Goal: Navigation & Orientation: Find specific page/section

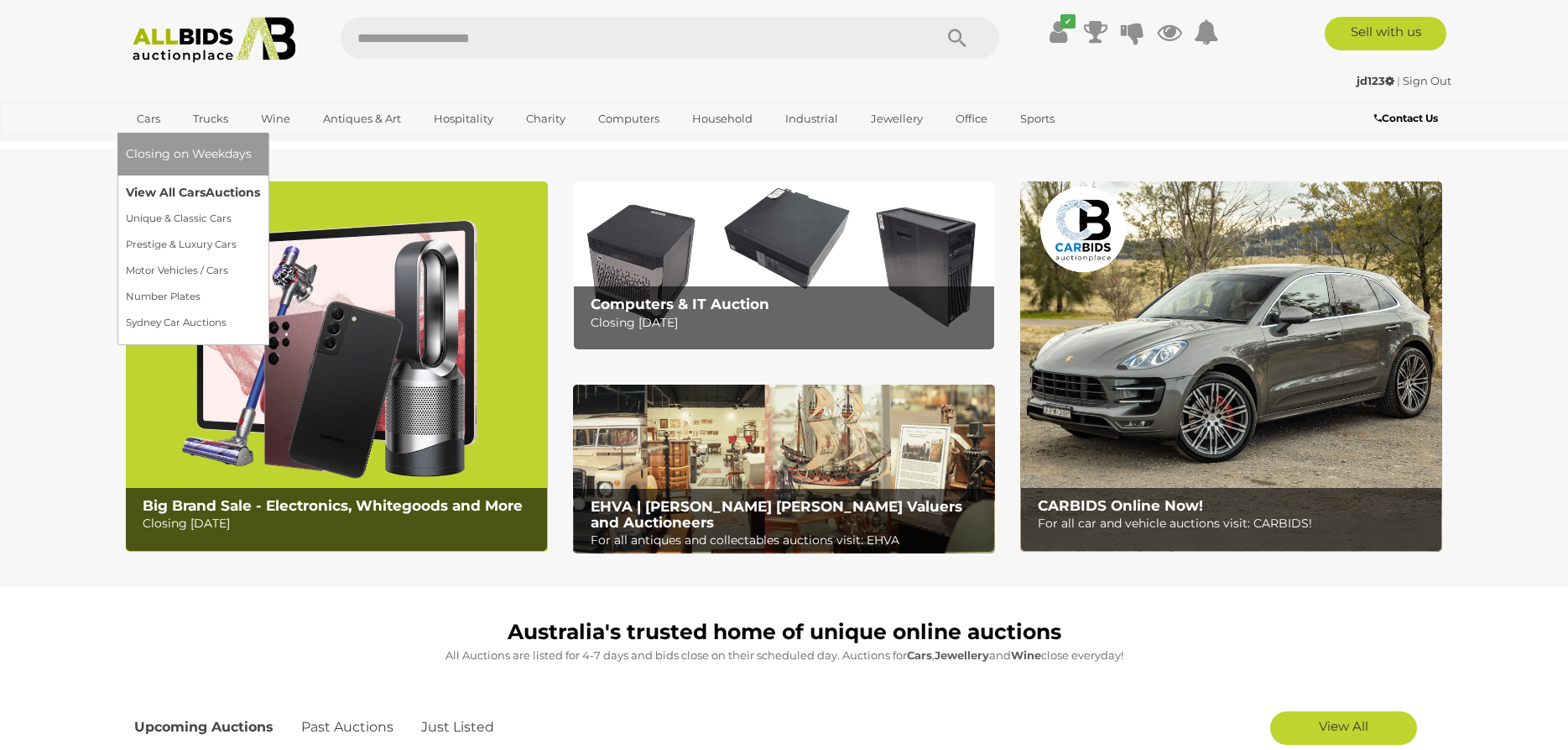
click at [149, 190] on link "View All Cars Auctions" at bounding box center [193, 192] width 134 height 26
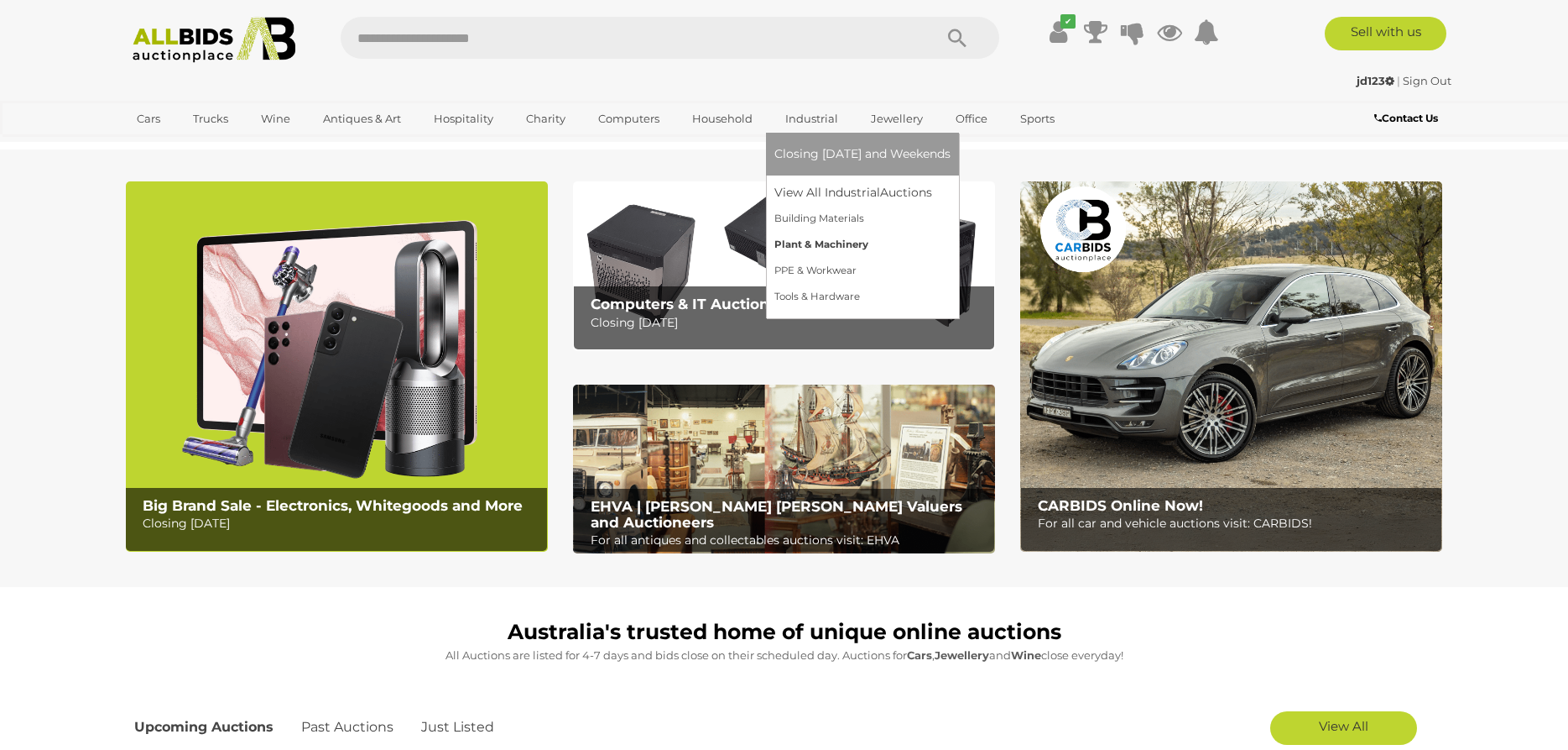
click at [839, 244] on link "Plant & Machinery" at bounding box center [862, 244] width 176 height 26
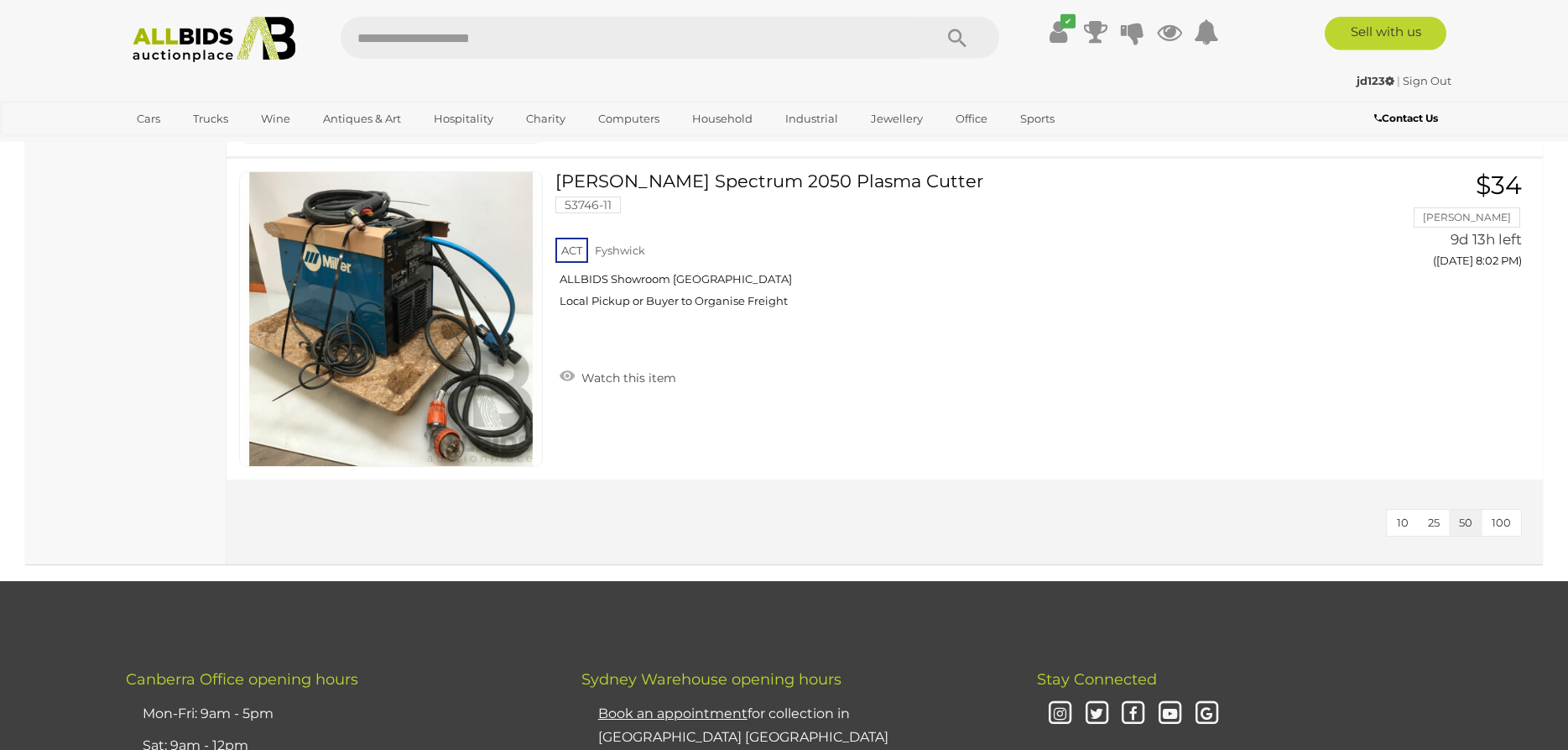
scroll to position [2055, 0]
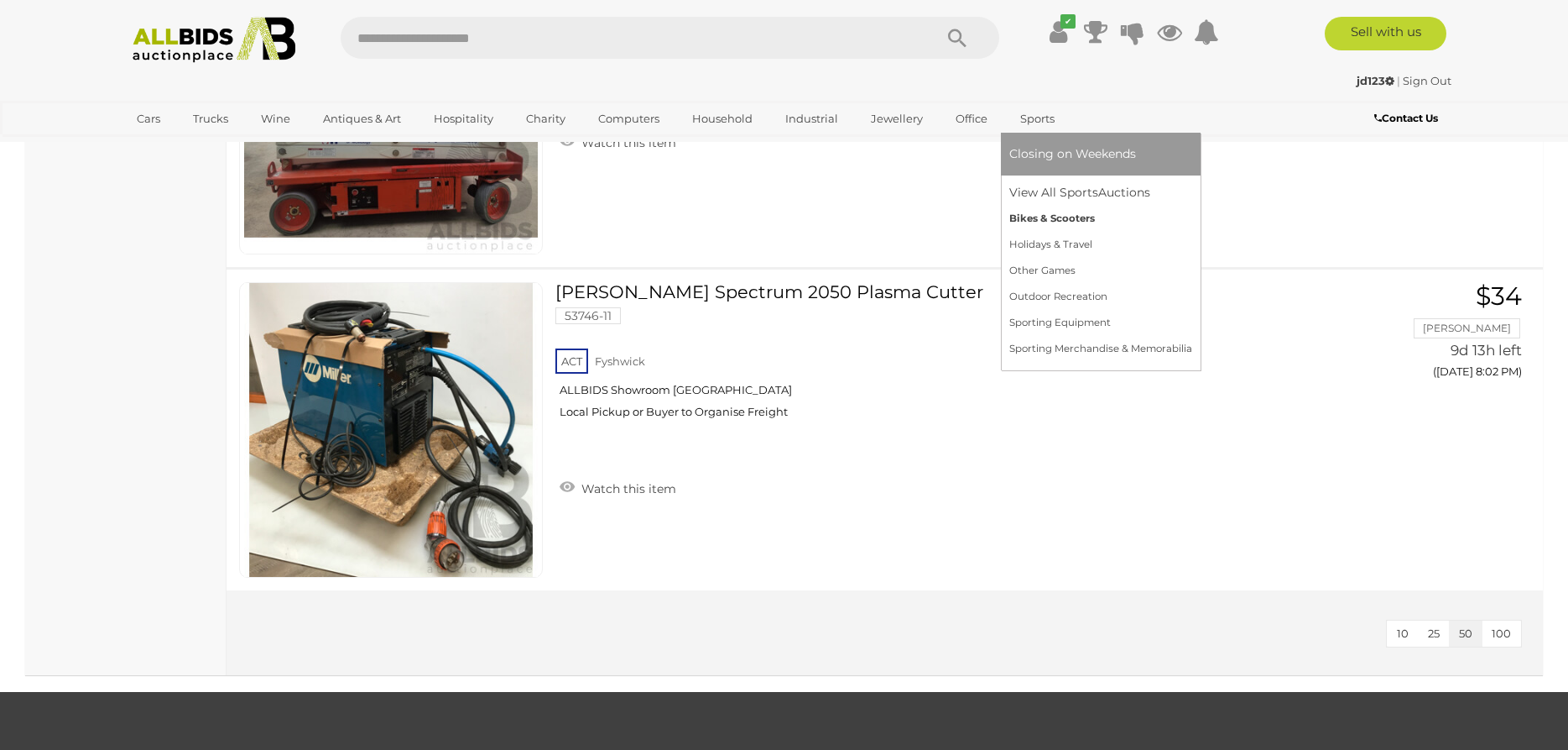
click at [1012, 219] on link "Bikes & Scooters" at bounding box center [1101, 218] width 183 height 26
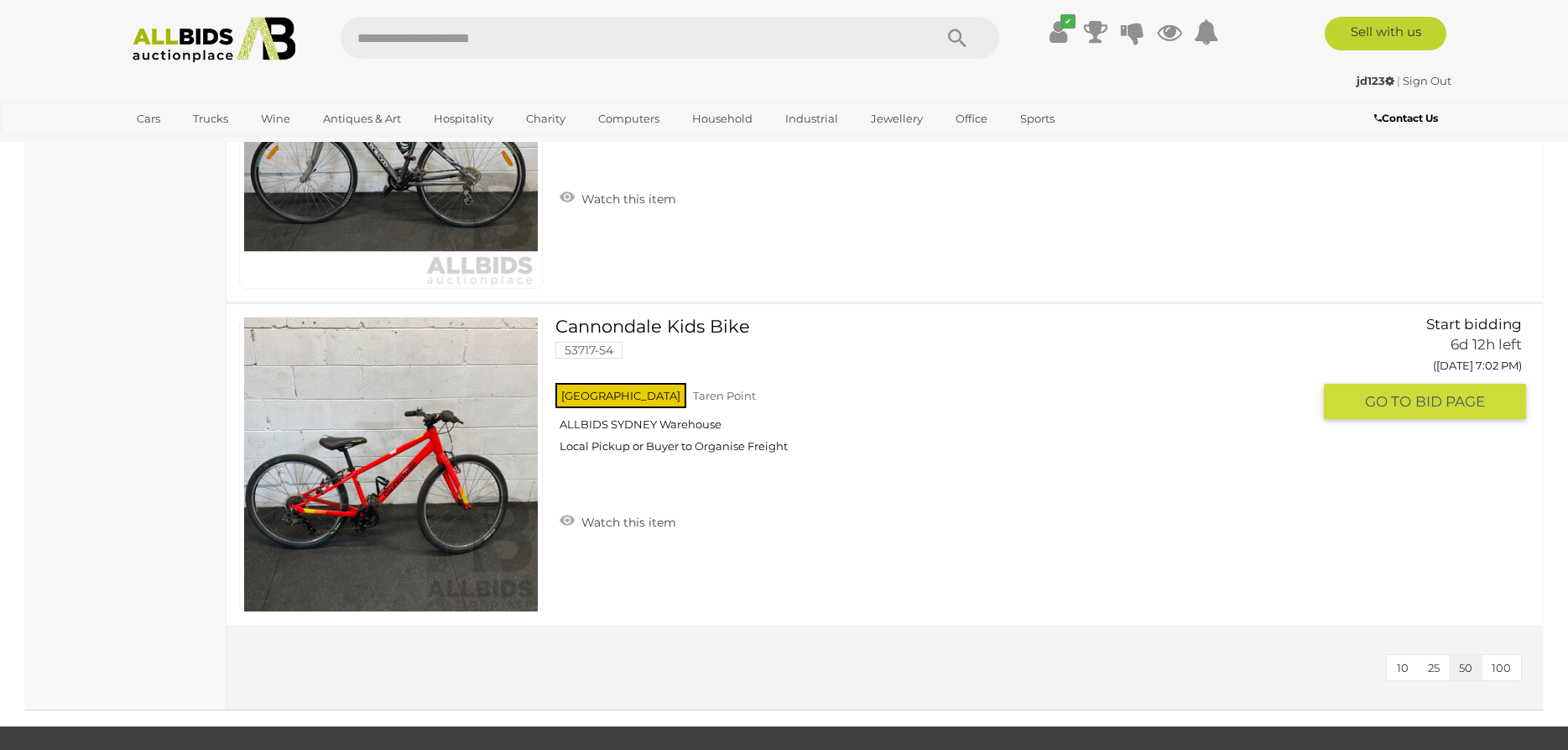
scroll to position [3425, 0]
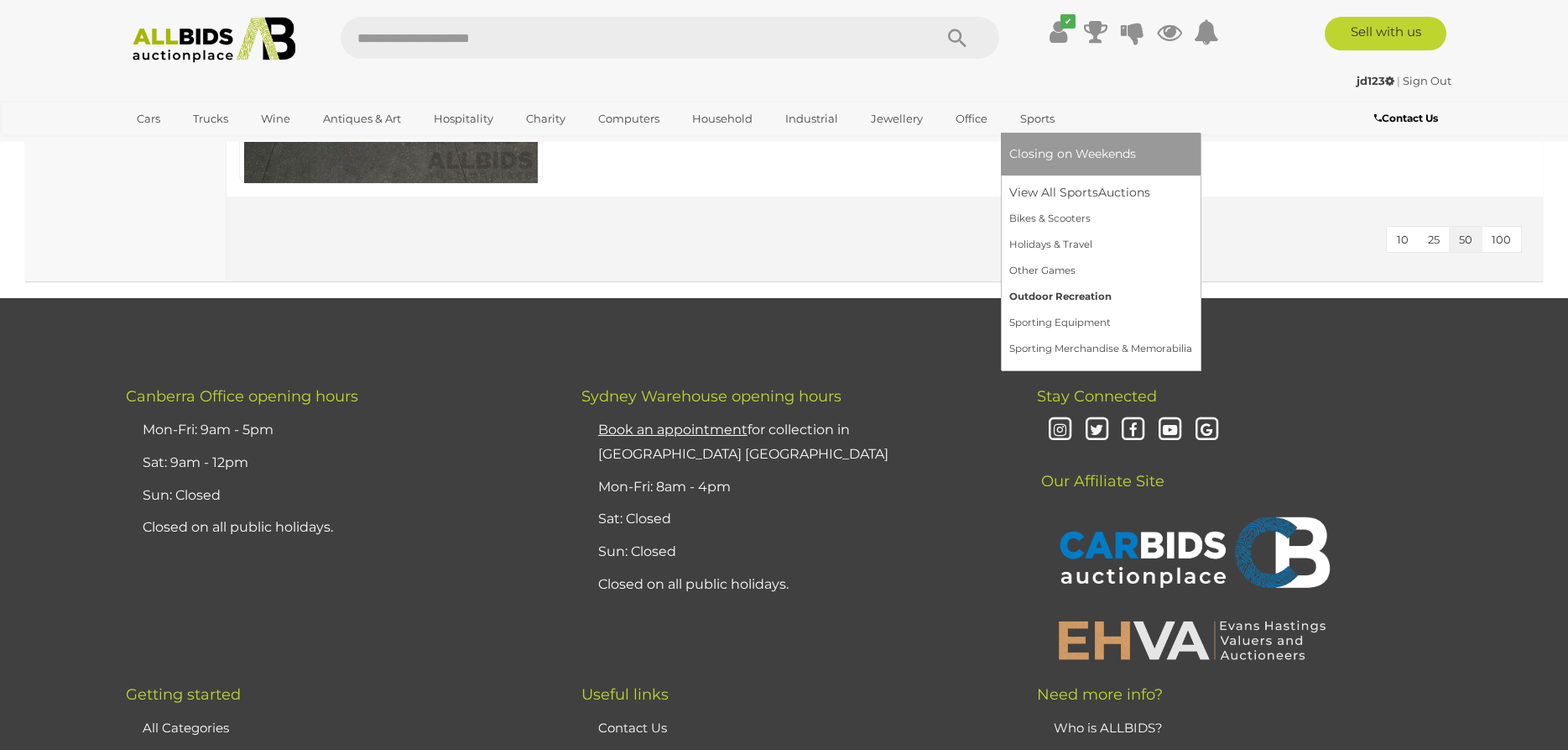
click at [1035, 297] on link "Outdoor Recreation" at bounding box center [1101, 296] width 183 height 26
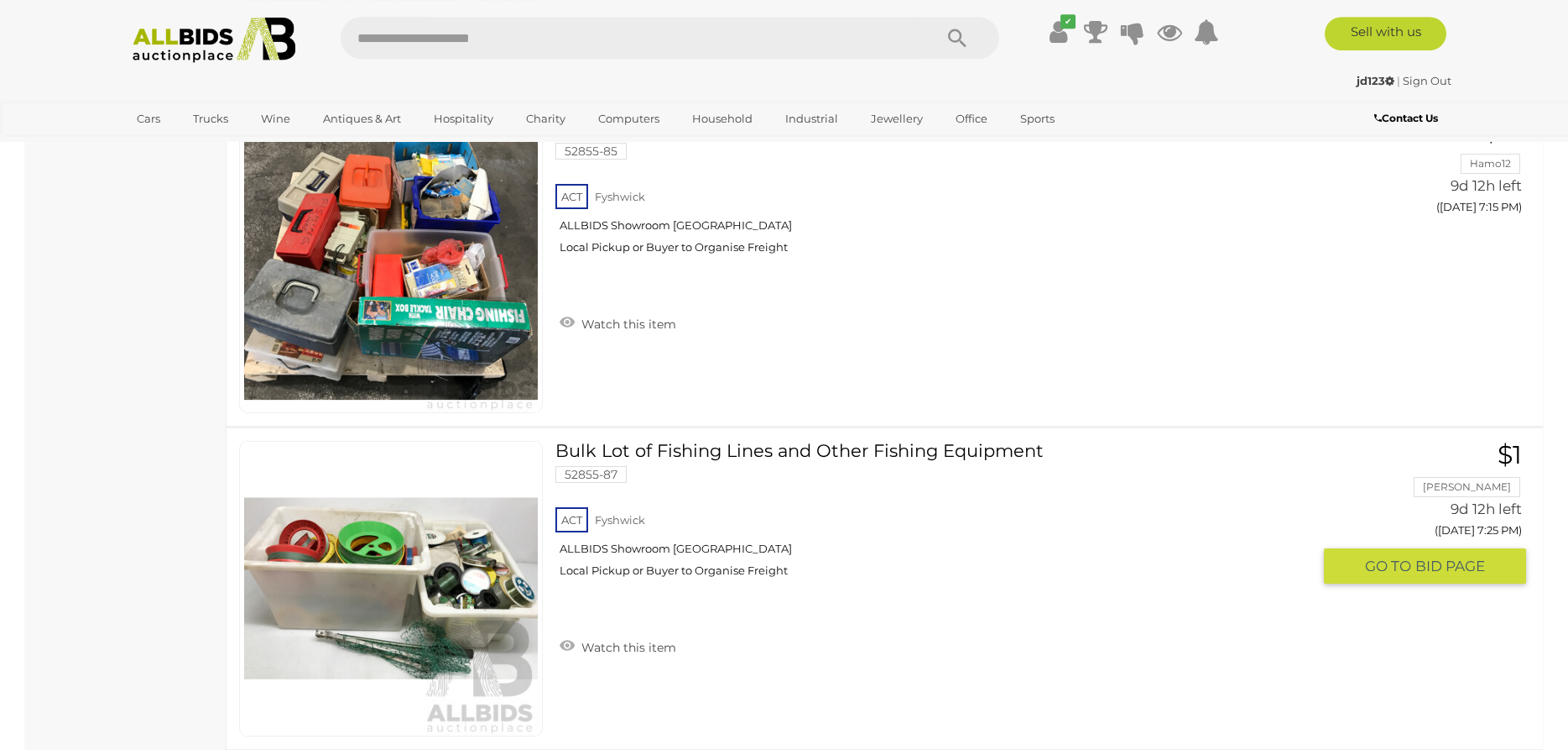
scroll to position [856, 0]
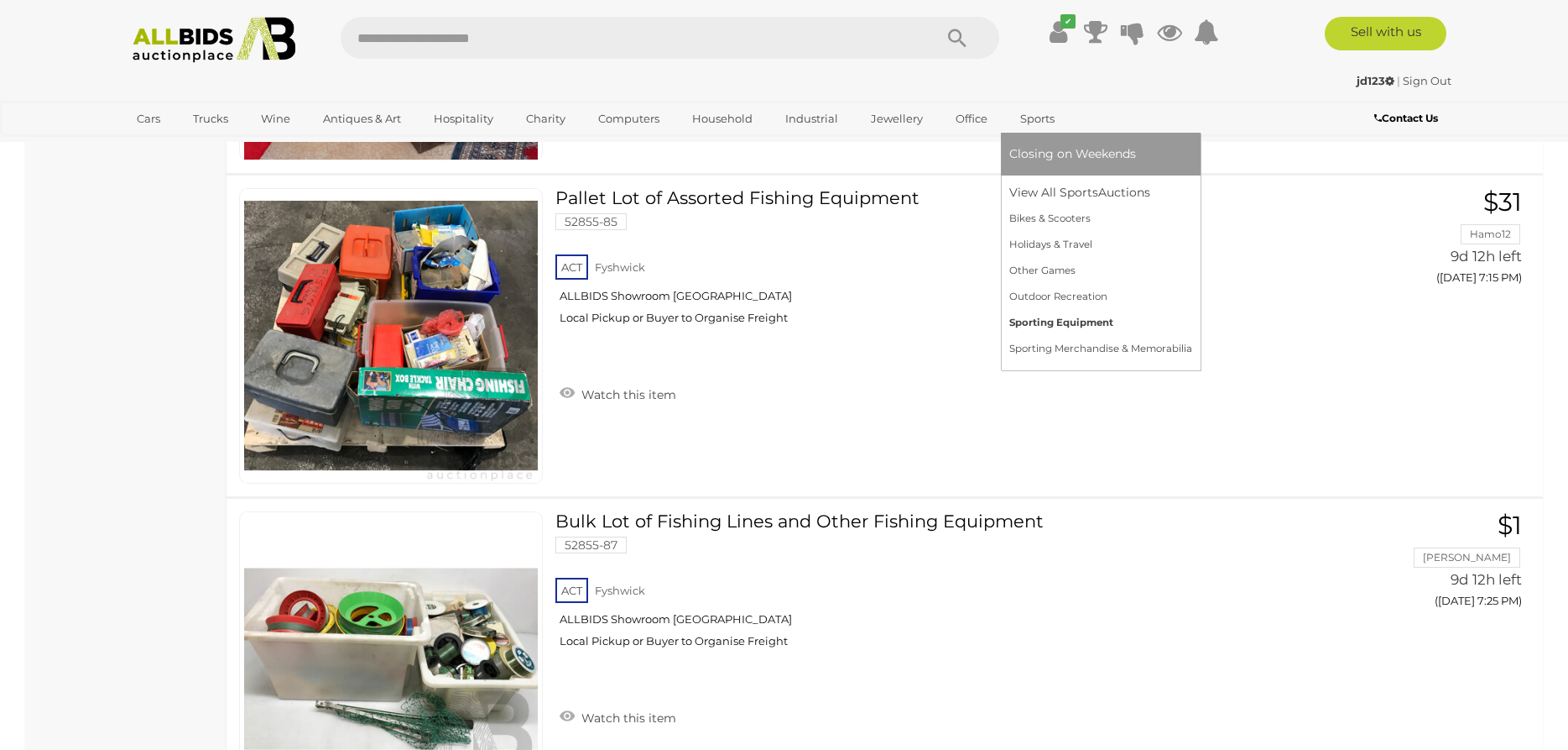
click at [1100, 327] on link "Sporting Equipment" at bounding box center [1101, 323] width 183 height 26
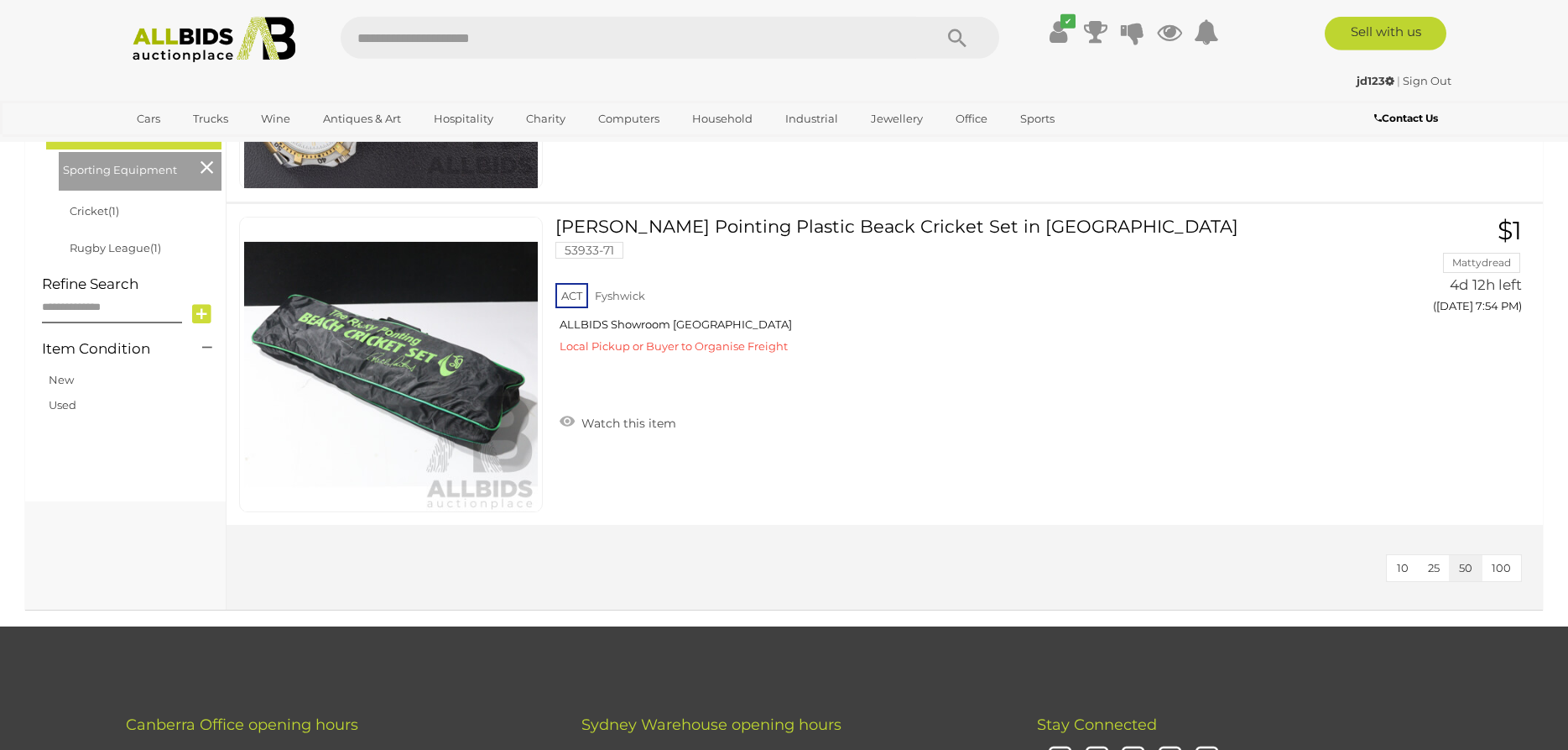
scroll to position [600, 0]
